Goal: Navigation & Orientation: Find specific page/section

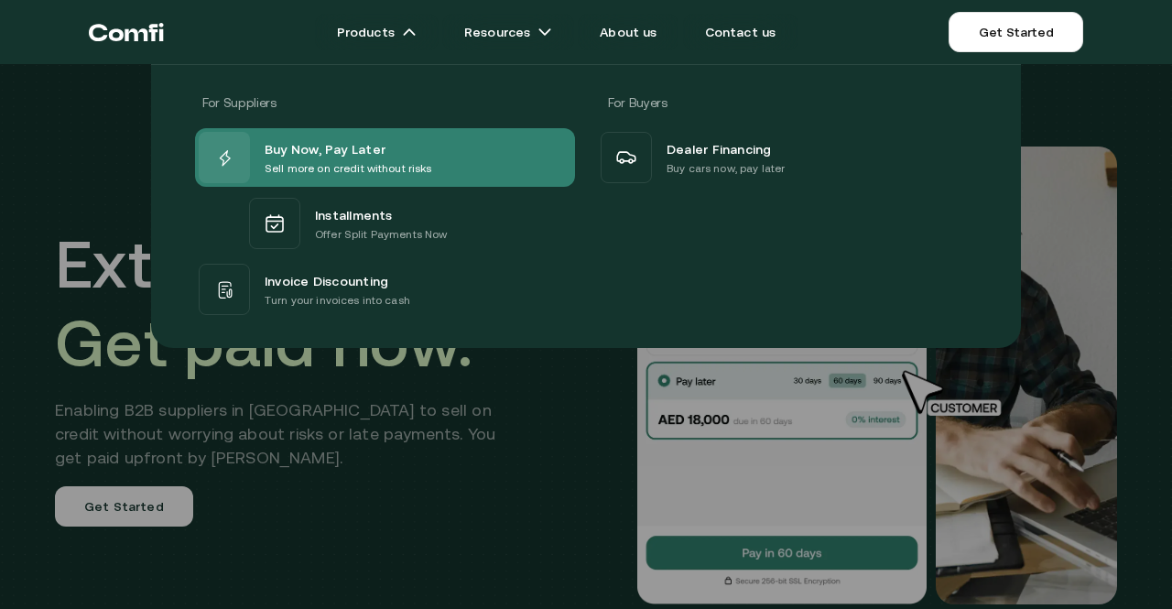
click at [319, 151] on span "Buy Now, Pay Later" at bounding box center [325, 148] width 121 height 22
